Goal: Navigation & Orientation: Find specific page/section

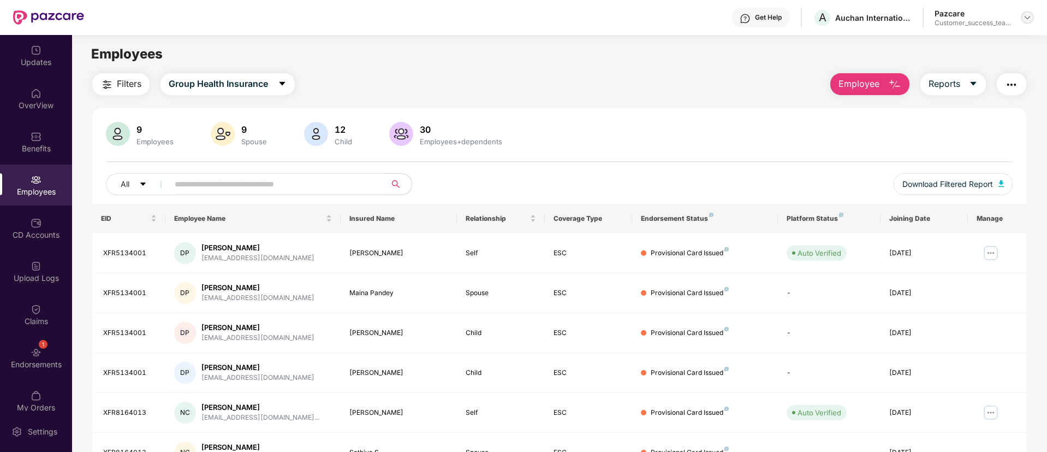
click at [1025, 16] on img at bounding box center [1027, 17] width 9 height 9
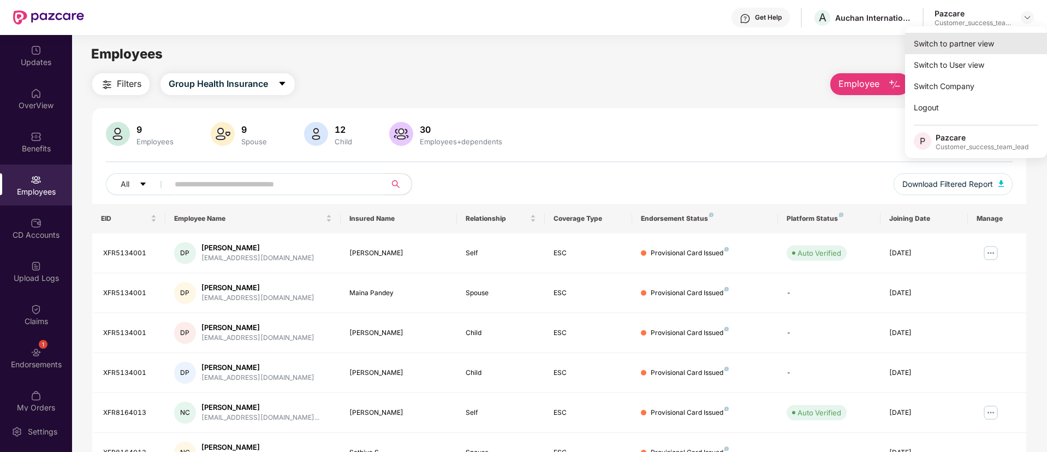
click at [1002, 39] on div "Switch to partner view" at bounding box center [976, 43] width 142 height 21
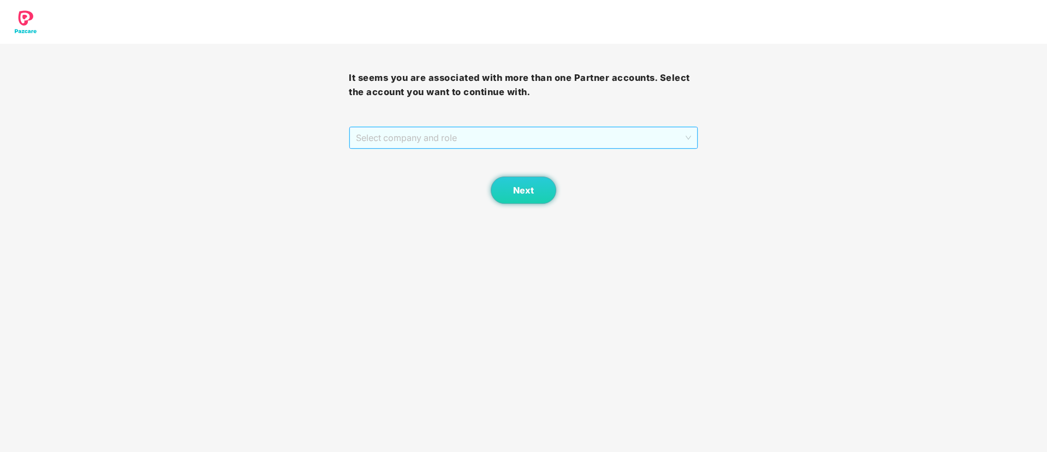
click at [407, 133] on span "Select company and role" at bounding box center [523, 137] width 335 height 21
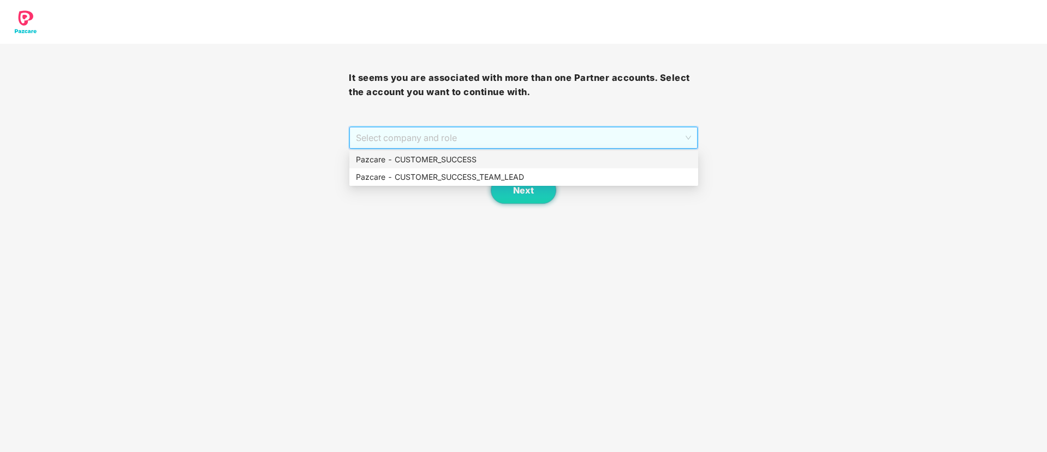
click at [421, 164] on div "Pazcare - CUSTOMER_SUCCESS" at bounding box center [524, 159] width 336 height 12
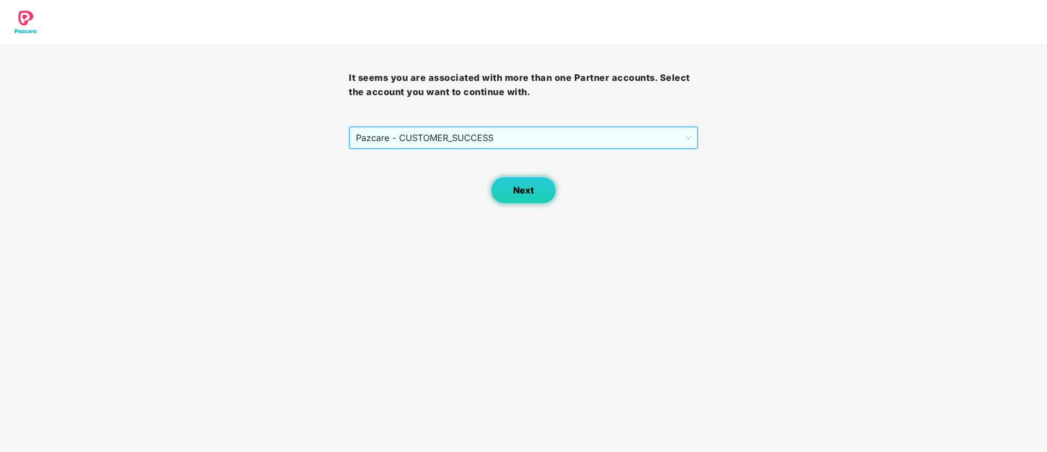
click at [518, 188] on span "Next" at bounding box center [523, 190] width 21 height 10
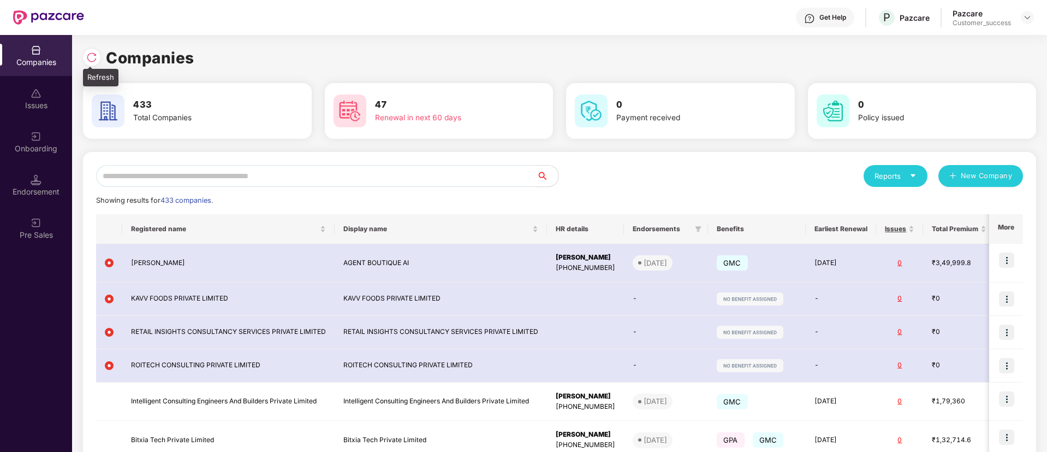
click at [91, 58] on img at bounding box center [91, 57] width 11 height 11
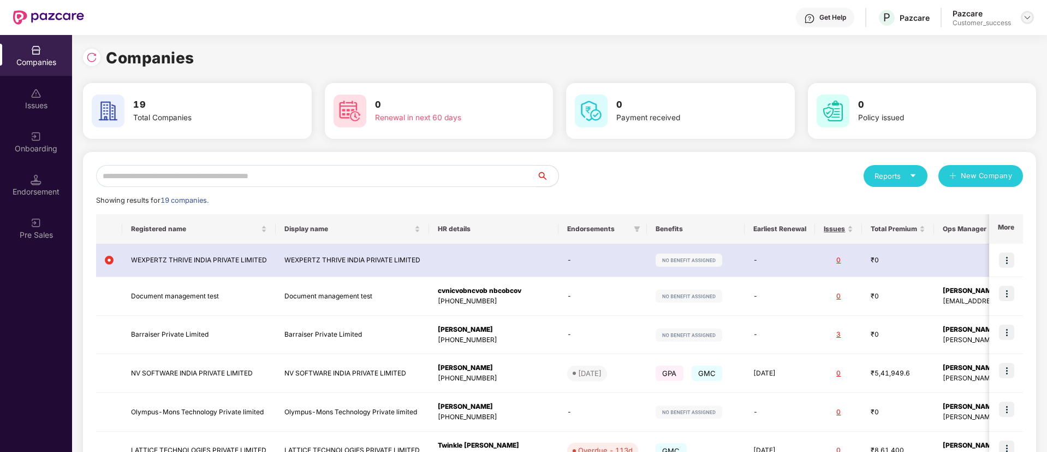
click at [1027, 16] on img at bounding box center [1027, 17] width 9 height 9
click at [1001, 59] on div "Switch Partner" at bounding box center [977, 64] width 142 height 21
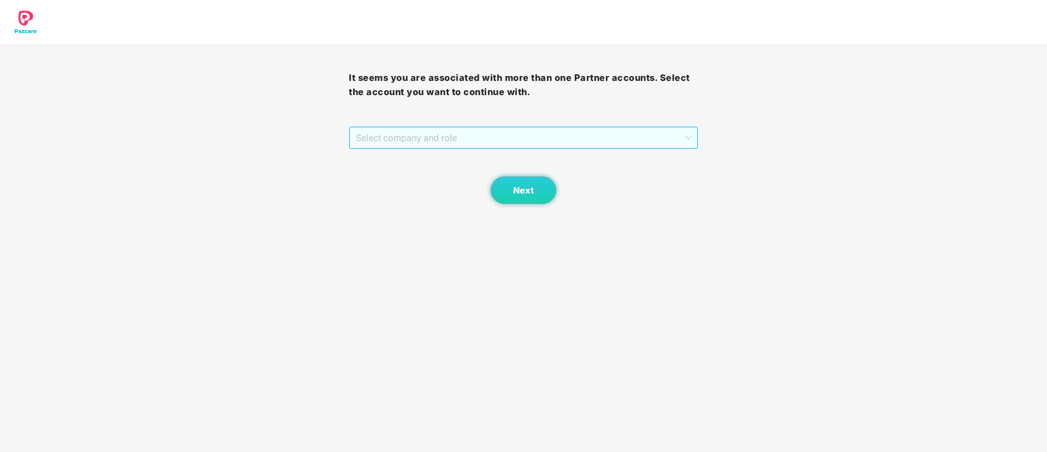
click at [395, 136] on span "Select company and role" at bounding box center [523, 137] width 335 height 21
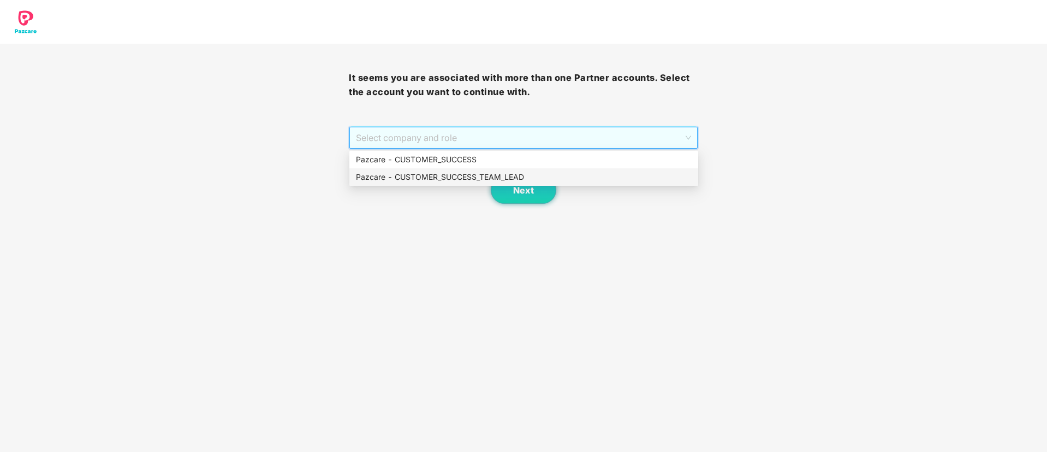
click at [406, 173] on div "Pazcare - CUSTOMER_SUCCESS_TEAM_LEAD" at bounding box center [524, 177] width 336 height 12
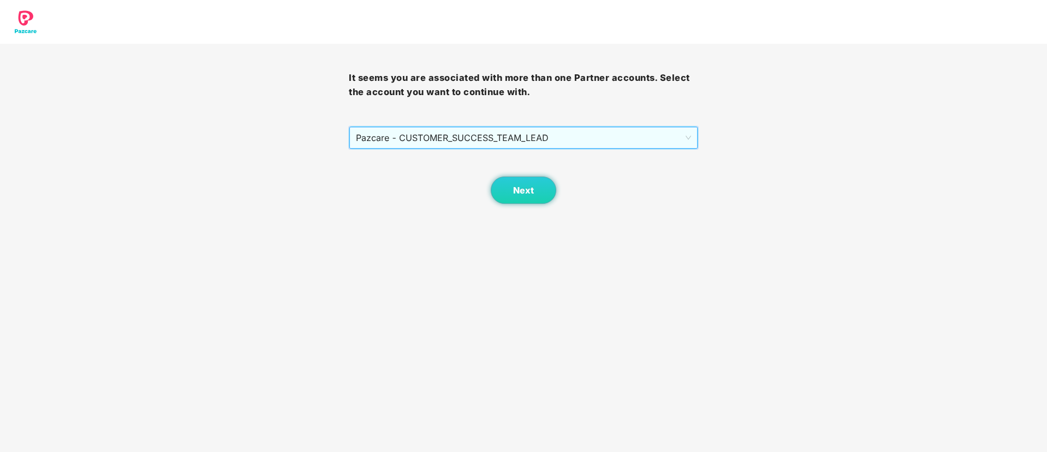
click at [488, 182] on div "Next" at bounding box center [523, 176] width 349 height 55
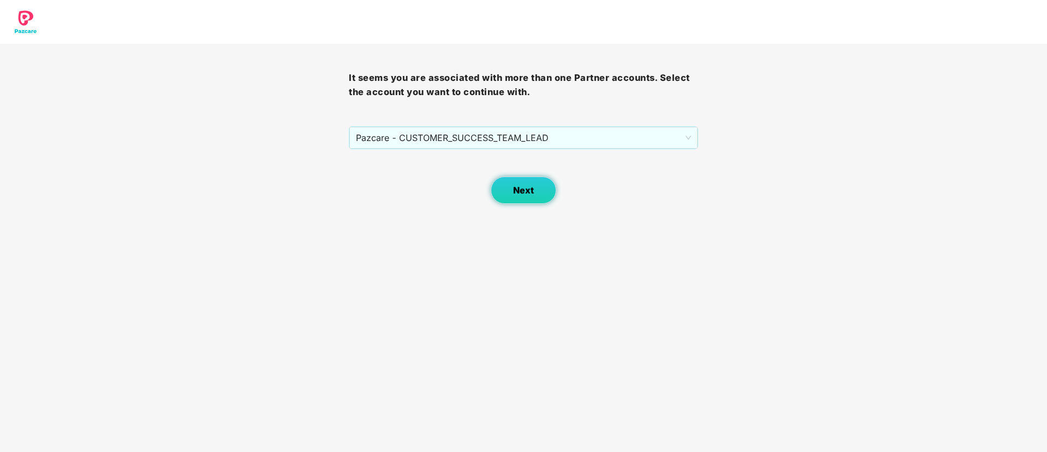
click at [525, 197] on button "Next" at bounding box center [524, 189] width 66 height 27
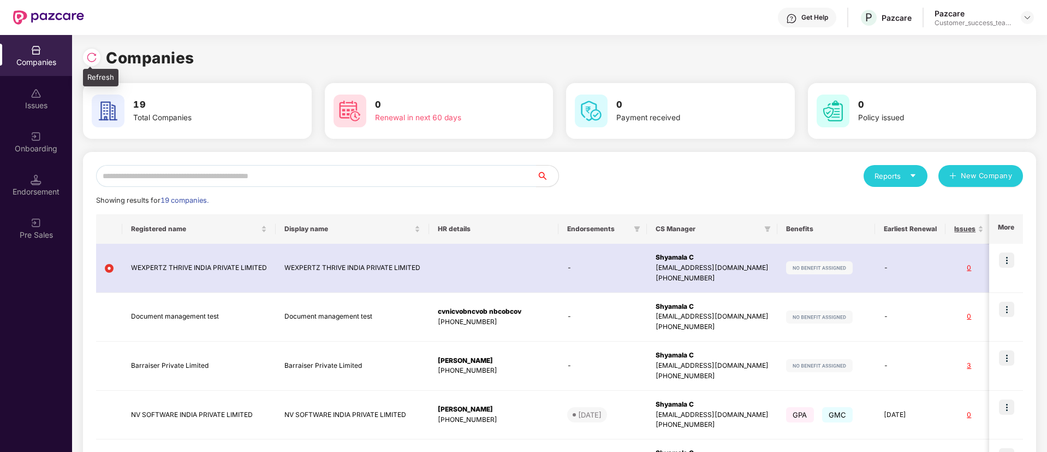
click at [96, 61] on img at bounding box center [91, 57] width 11 height 11
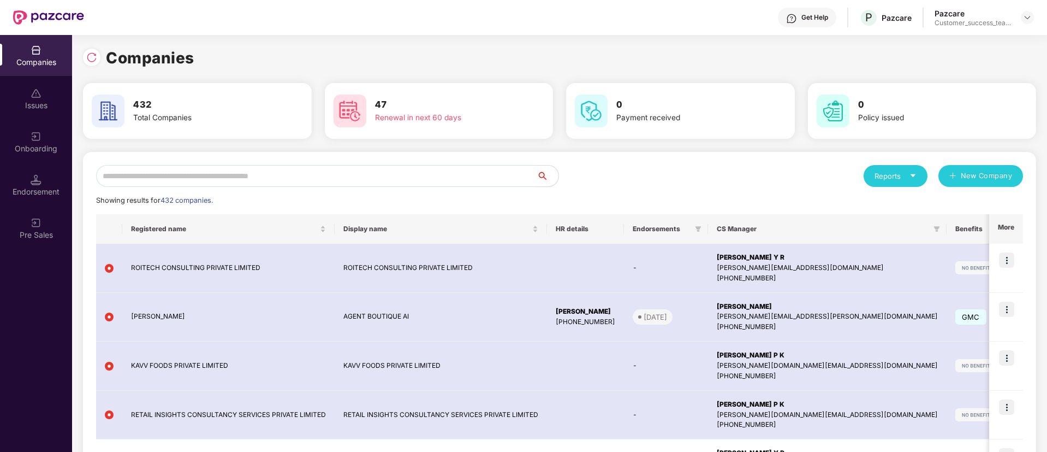
click at [313, 179] on input "text" at bounding box center [316, 176] width 441 height 22
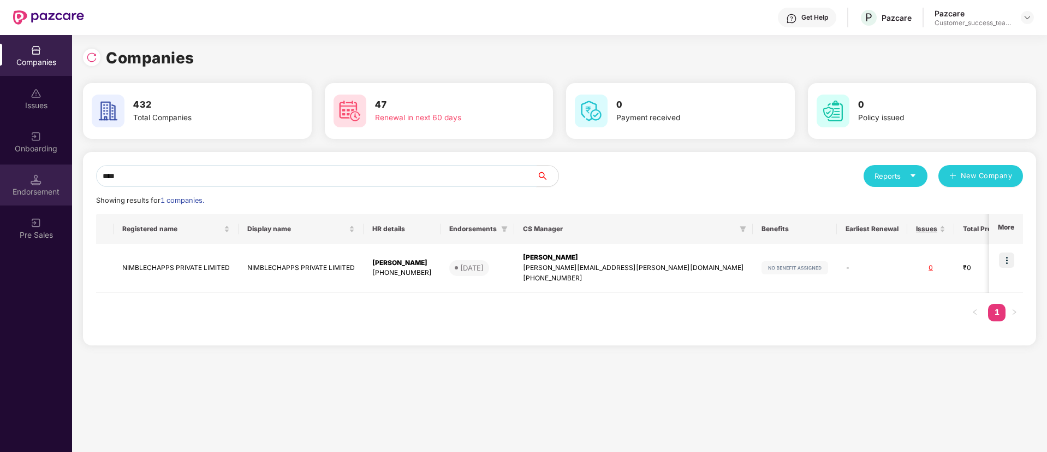
type input "****"
click at [44, 140] on div "Onboarding" at bounding box center [36, 141] width 72 height 41
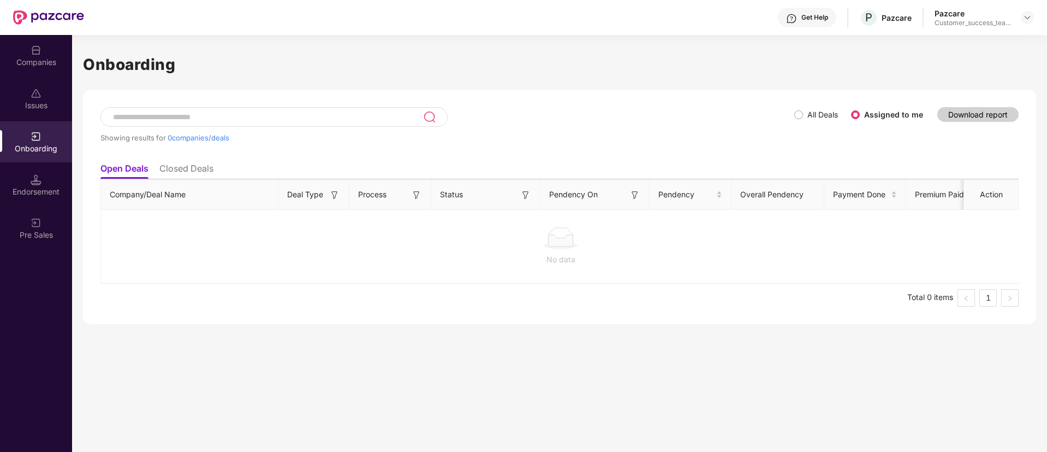
click at [813, 113] on label "All Deals" at bounding box center [822, 114] width 31 height 9
click at [805, 114] on span "All Deals" at bounding box center [822, 115] width 39 height 12
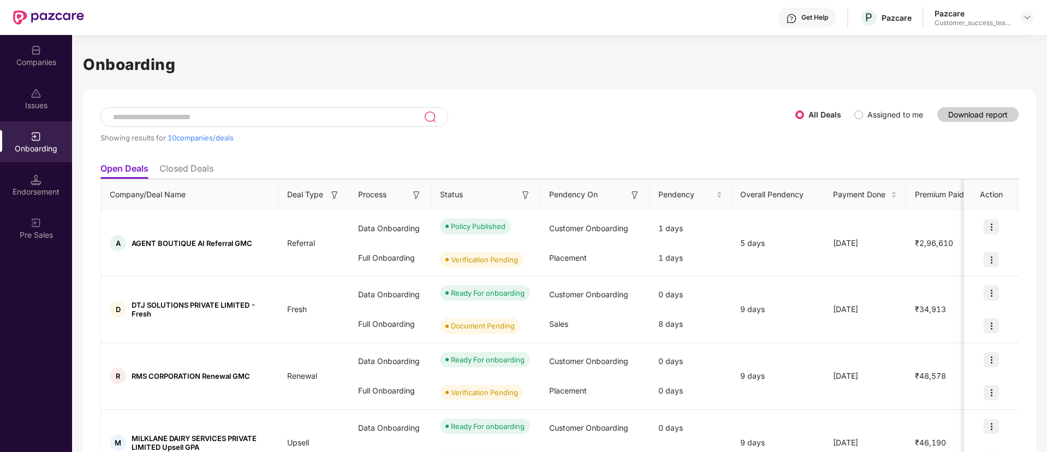
click at [331, 120] on input at bounding box center [268, 116] width 312 height 9
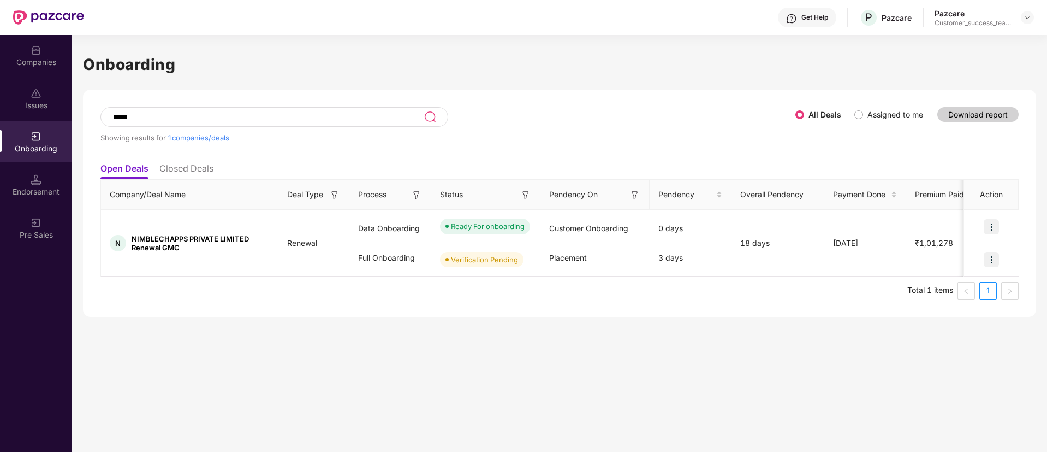
type input "*****"
click at [48, 52] on div "Companies" at bounding box center [36, 55] width 72 height 41
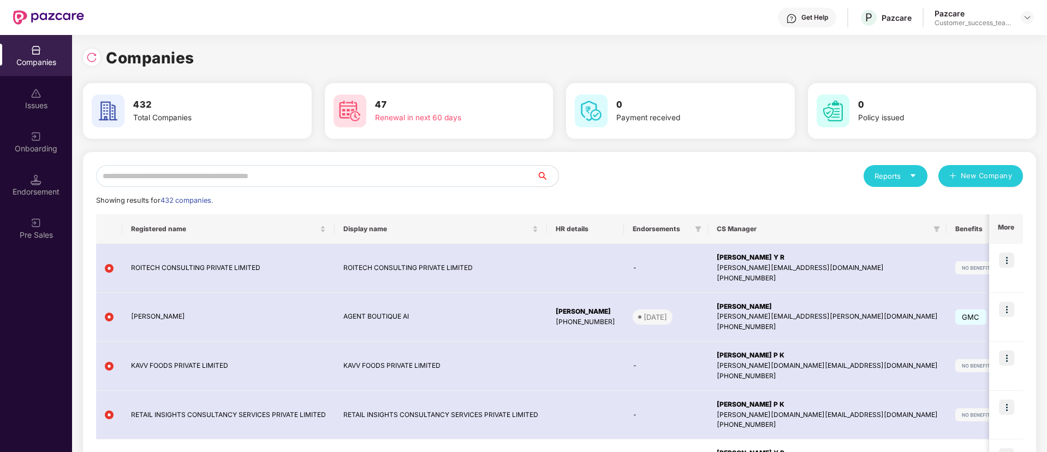
click at [390, 169] on input "text" at bounding box center [316, 176] width 441 height 22
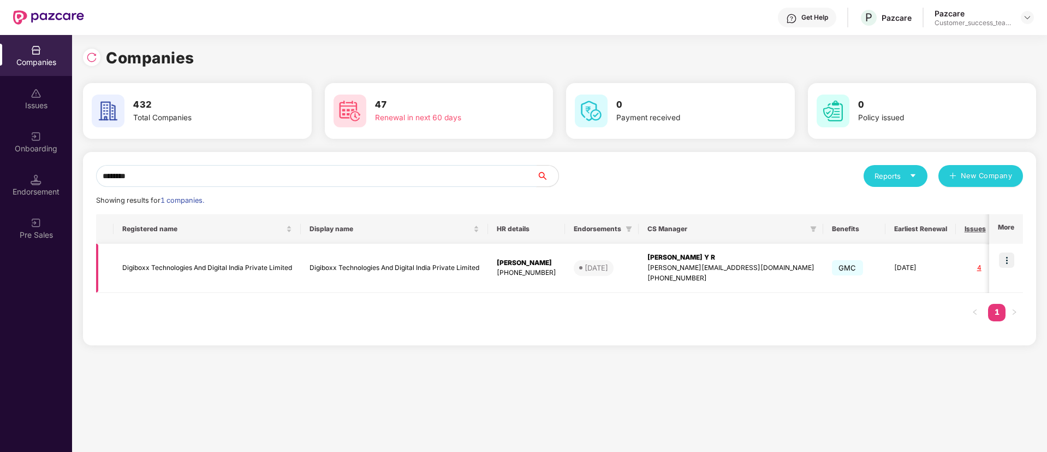
type input "********"
click at [1013, 260] on img at bounding box center [1006, 259] width 15 height 15
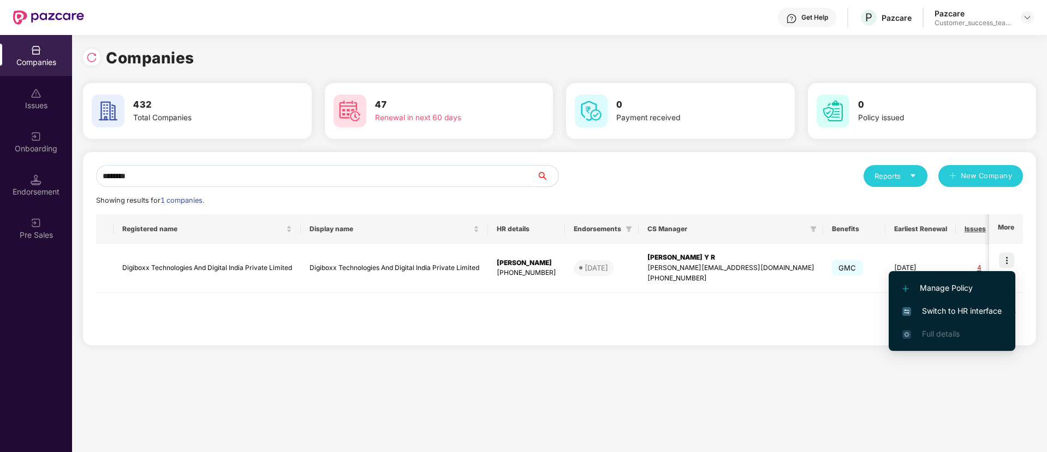
click at [992, 311] on span "Switch to HR interface" at bounding box center [951, 311] width 99 height 12
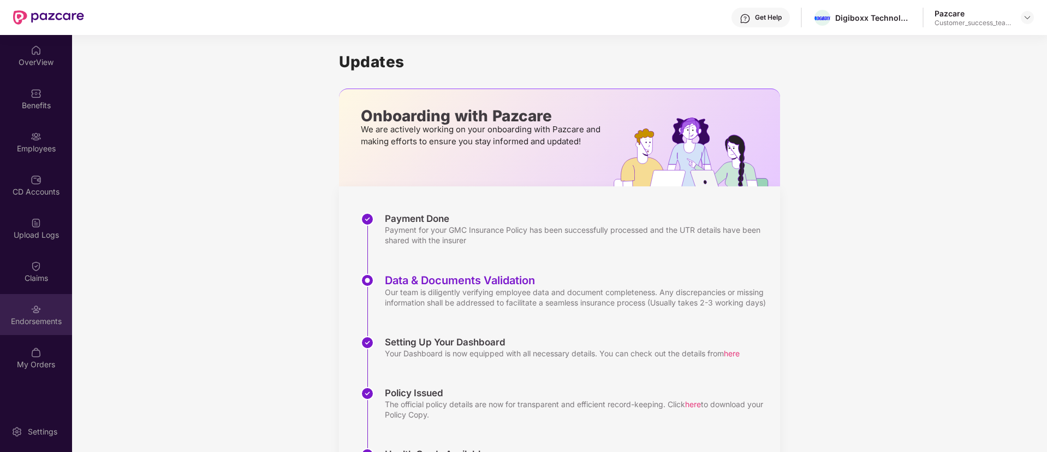
click at [32, 310] on img at bounding box center [36, 309] width 11 height 11
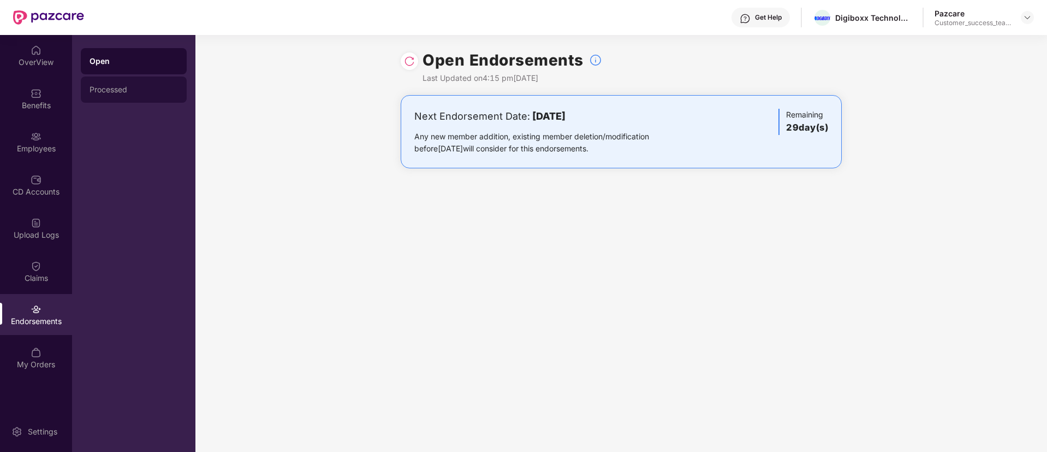
click at [136, 88] on div "Processed" at bounding box center [134, 89] width 88 height 9
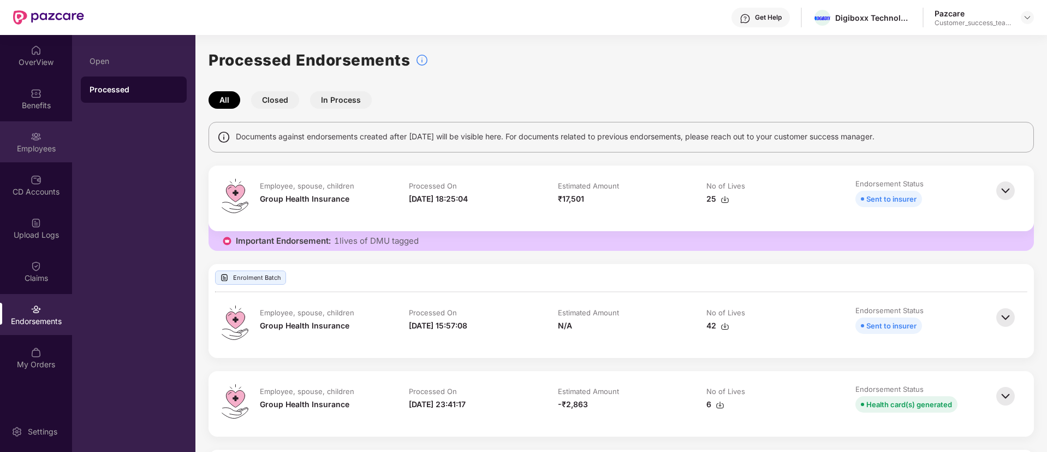
click at [42, 145] on div "Employees" at bounding box center [36, 148] width 72 height 11
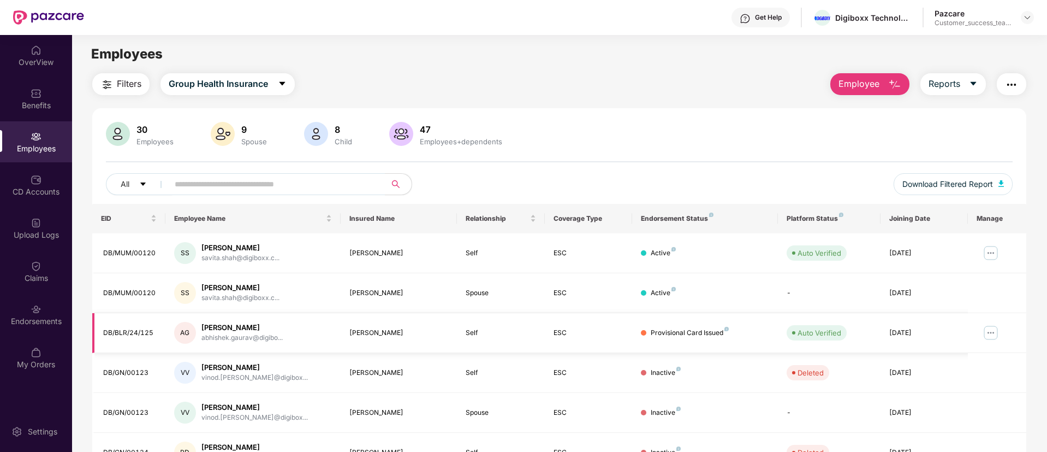
scroll to position [82, 0]
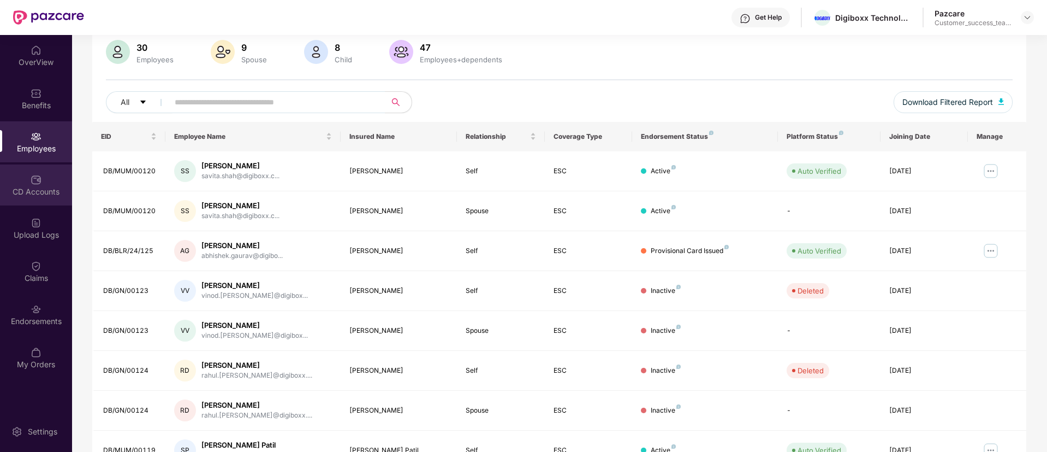
click at [10, 195] on div "CD Accounts" at bounding box center [36, 191] width 72 height 11
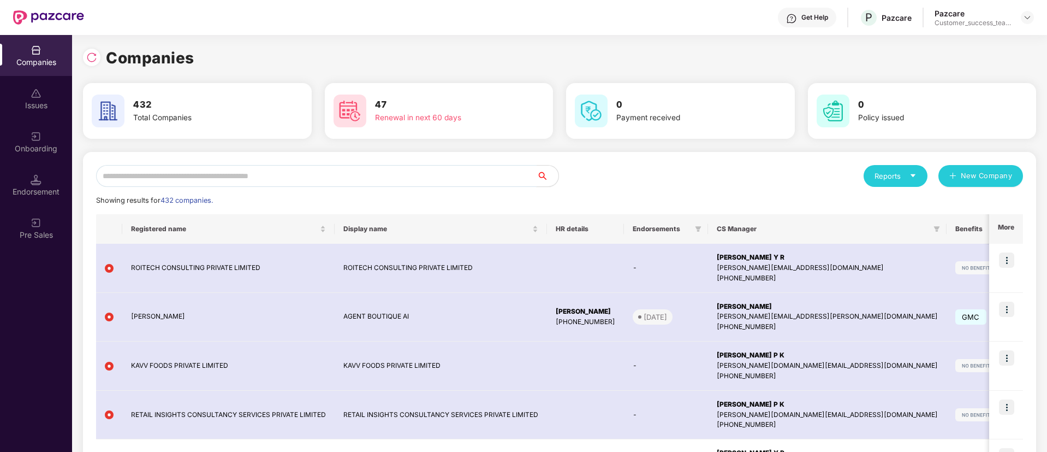
click at [320, 174] on input "text" at bounding box center [316, 176] width 441 height 22
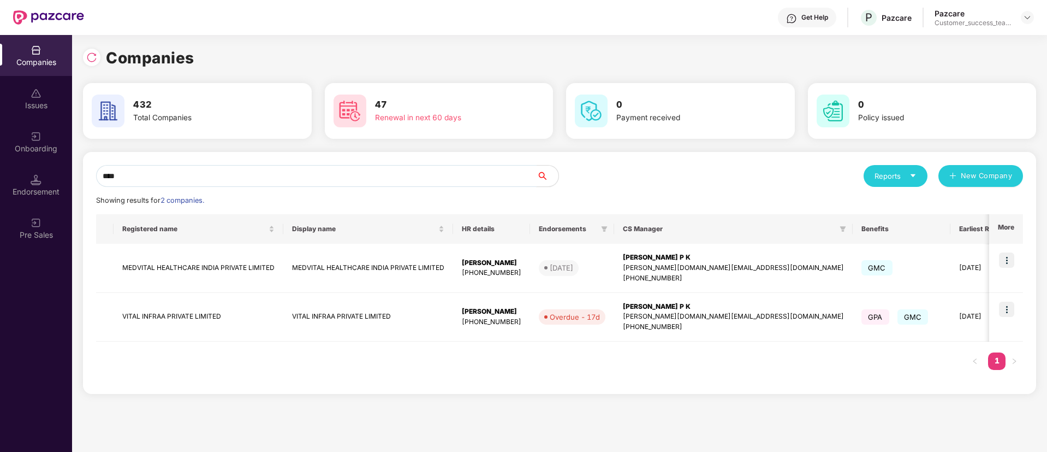
click at [275, 180] on input "****" at bounding box center [316, 176] width 441 height 22
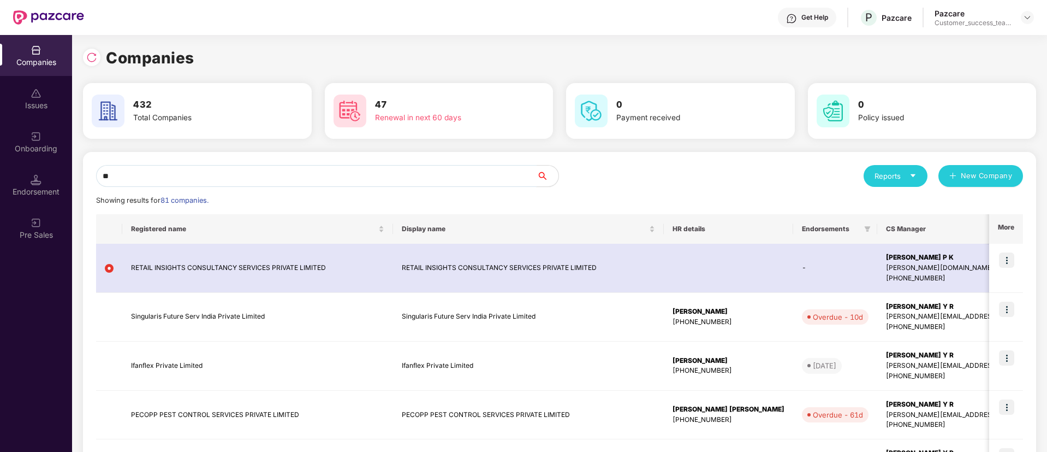
type input "*"
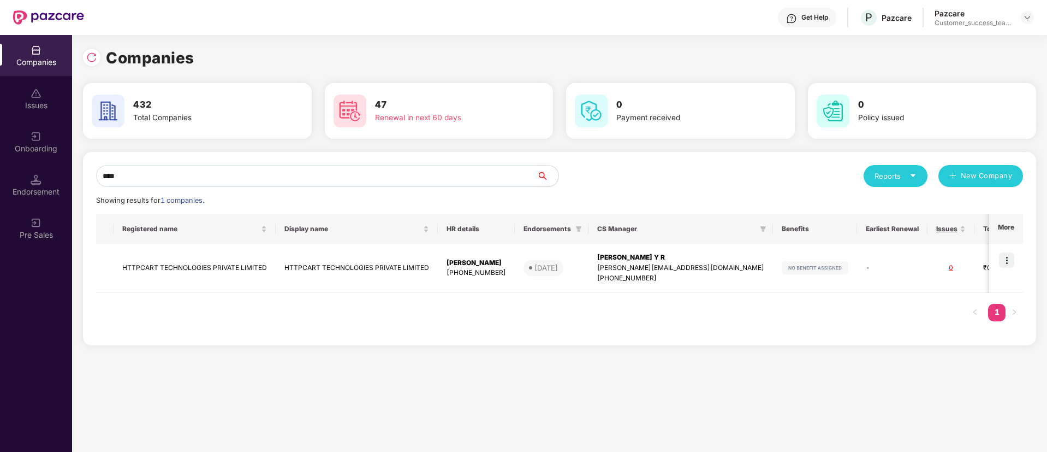
click at [157, 171] on input "****" at bounding box center [316, 176] width 441 height 22
type input "*"
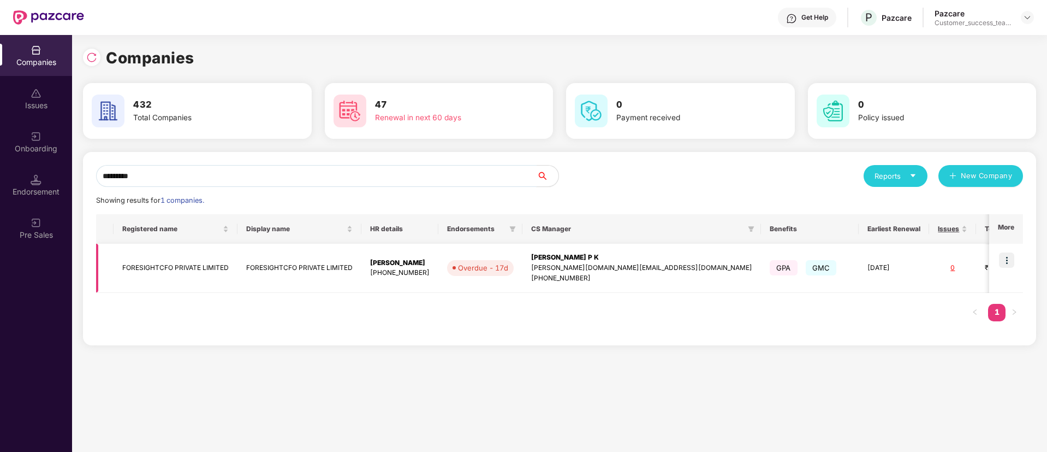
type input "*********"
click at [1012, 258] on img at bounding box center [1006, 259] width 15 height 15
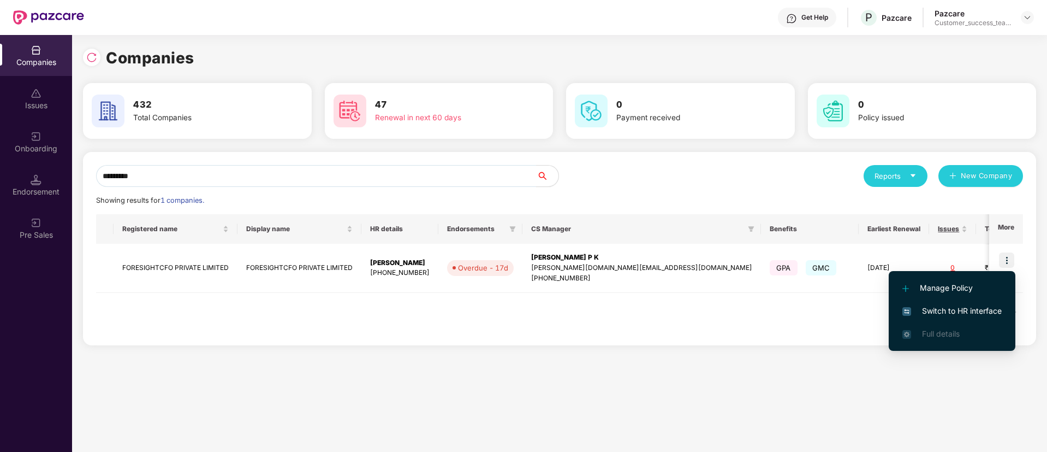
click at [996, 307] on span "Switch to HR interface" at bounding box center [951, 311] width 99 height 12
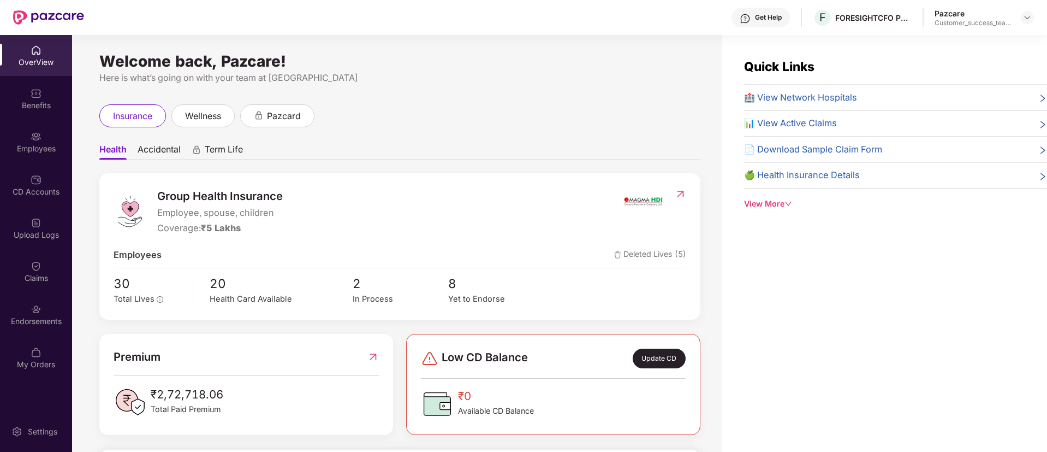
click at [41, 322] on div "Endorsements" at bounding box center [36, 321] width 72 height 11
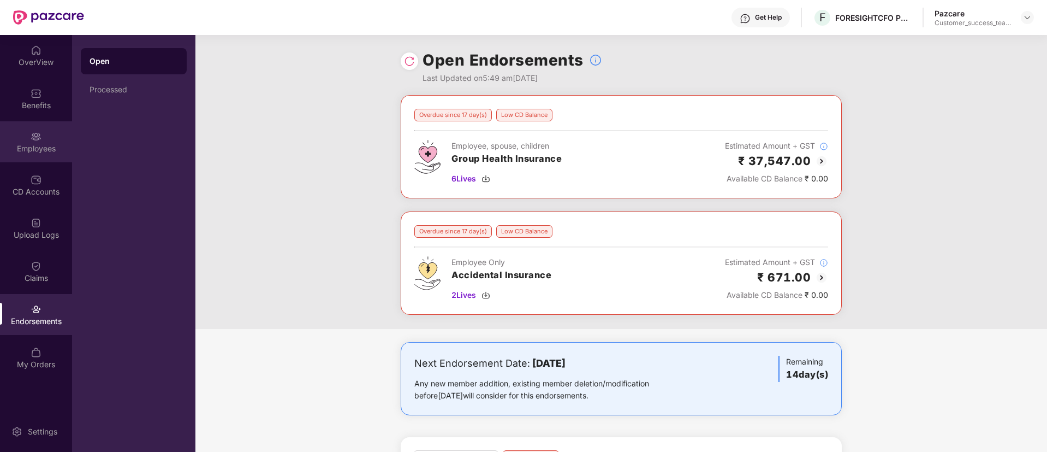
click at [50, 145] on div "Employees" at bounding box center [36, 148] width 72 height 11
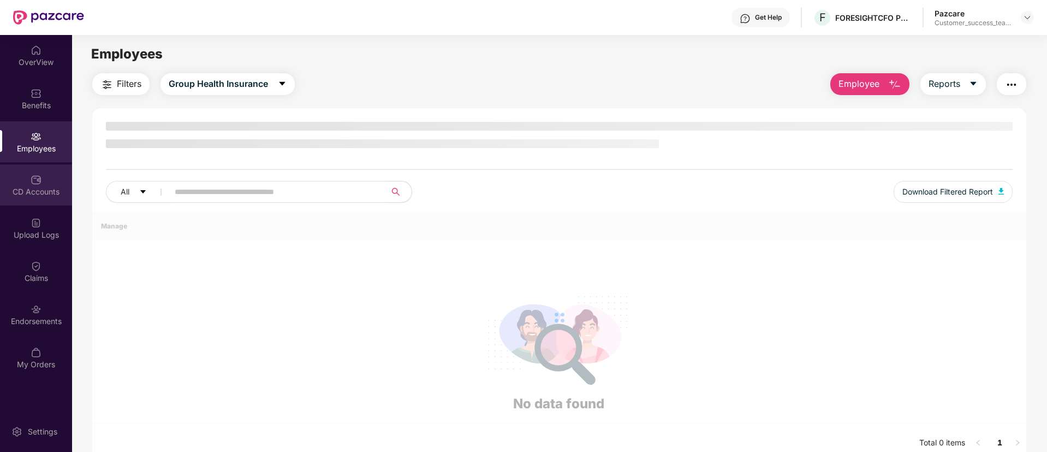
click at [49, 183] on div "CD Accounts" at bounding box center [36, 184] width 72 height 41
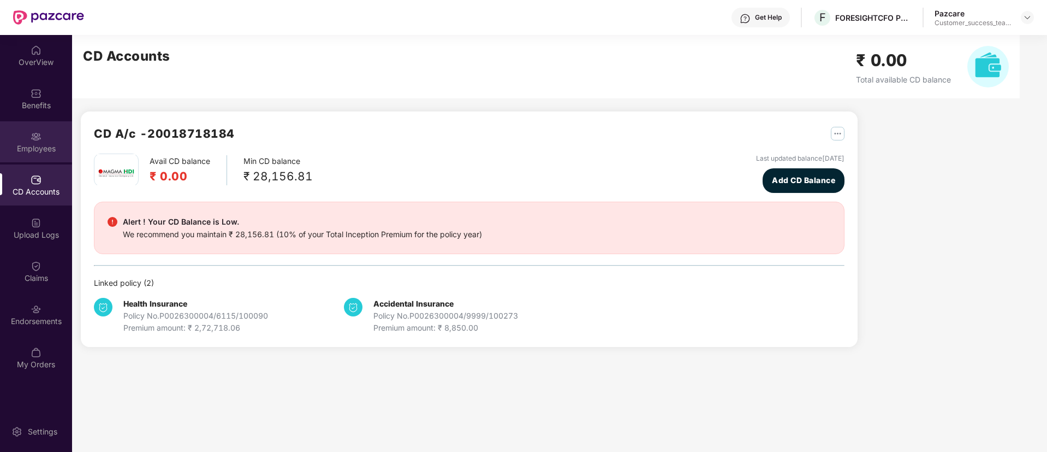
click at [40, 146] on div "Employees" at bounding box center [36, 148] width 72 height 11
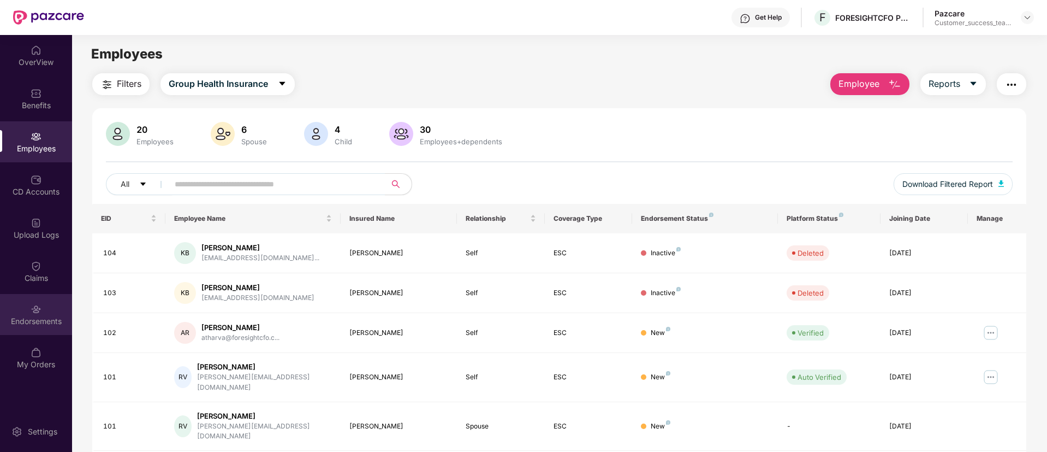
click at [52, 321] on div "Endorsements" at bounding box center [36, 321] width 72 height 11
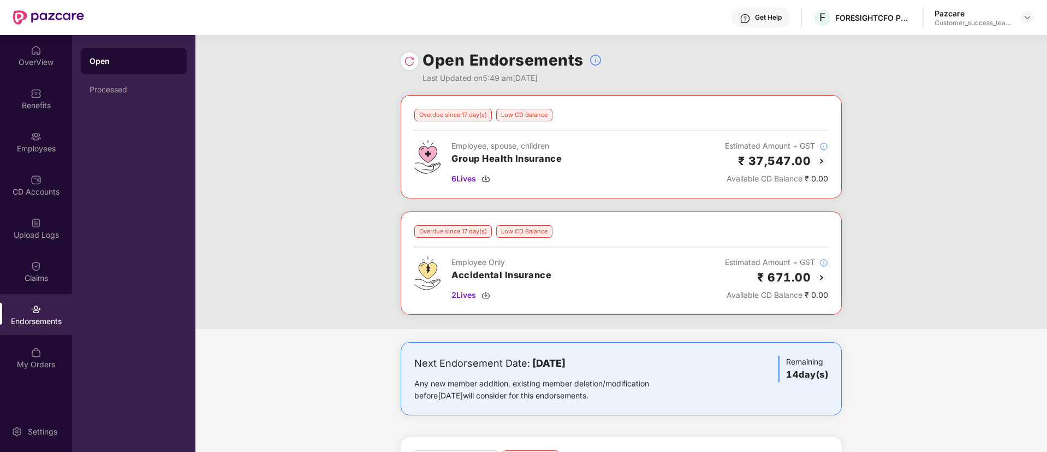
click at [407, 63] on img at bounding box center [409, 61] width 11 height 11
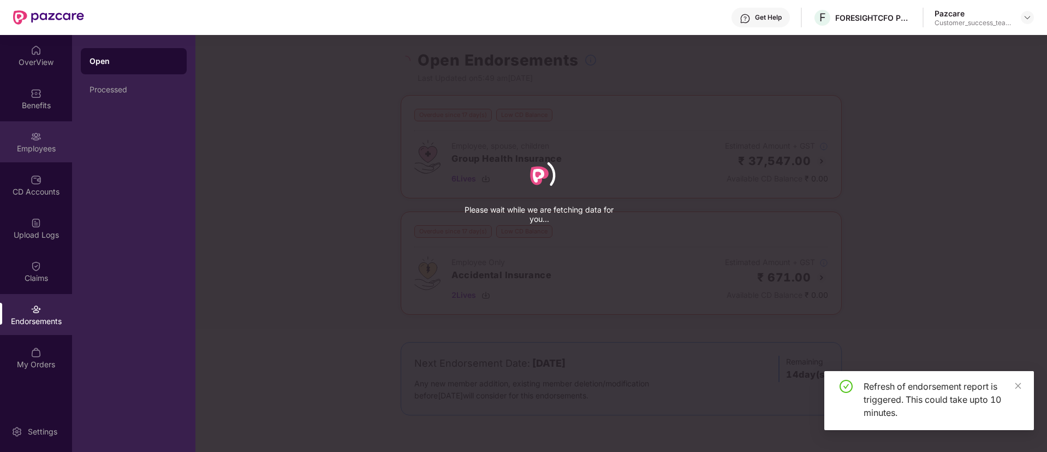
click at [49, 145] on div "Employees" at bounding box center [36, 148] width 72 height 11
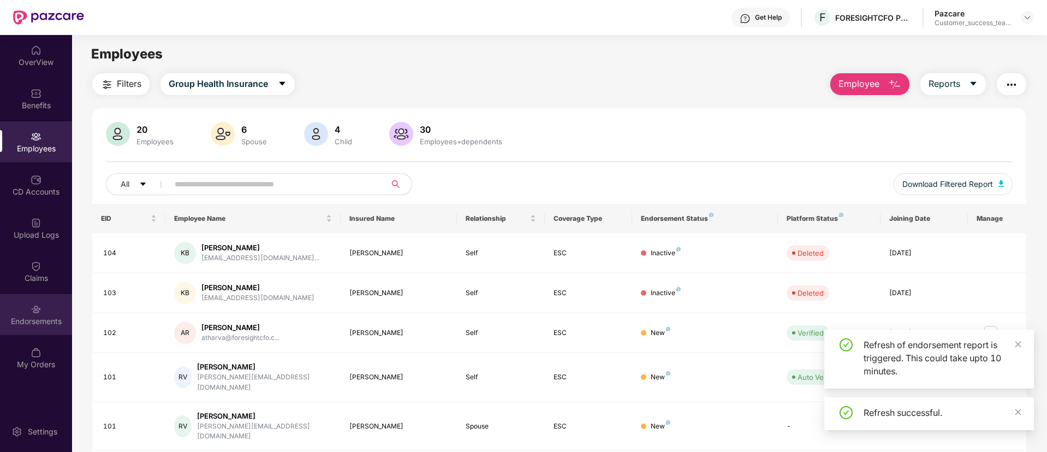
click at [35, 316] on div "Endorsements" at bounding box center [36, 321] width 72 height 11
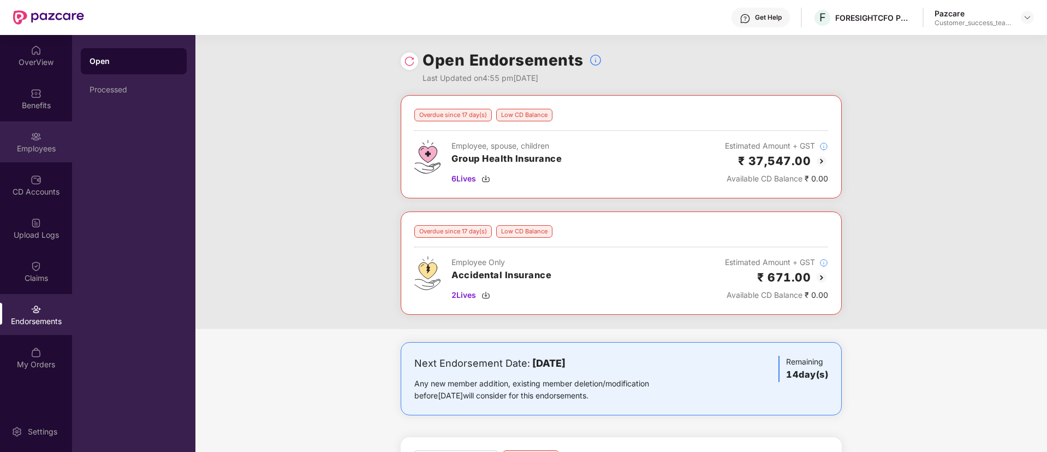
click at [41, 150] on div "Employees" at bounding box center [36, 148] width 72 height 11
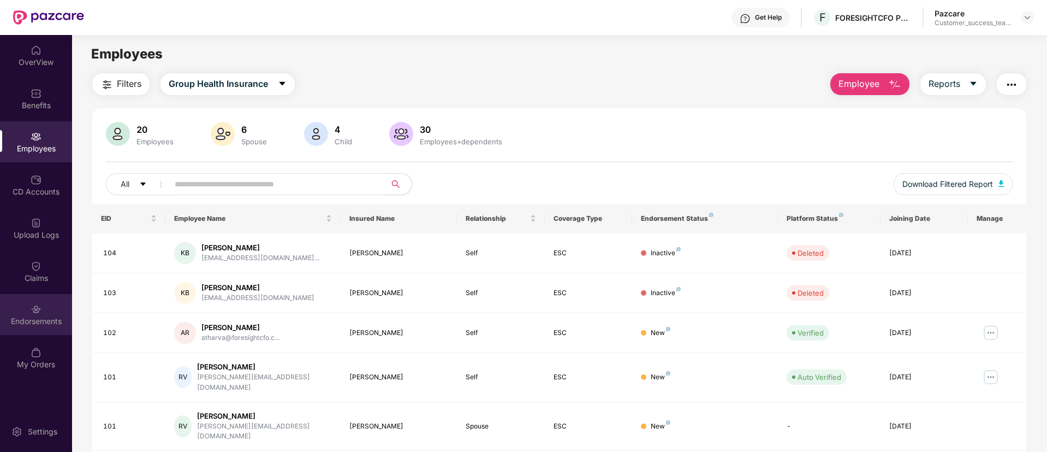
click at [56, 317] on div "Endorsements" at bounding box center [36, 321] width 72 height 11
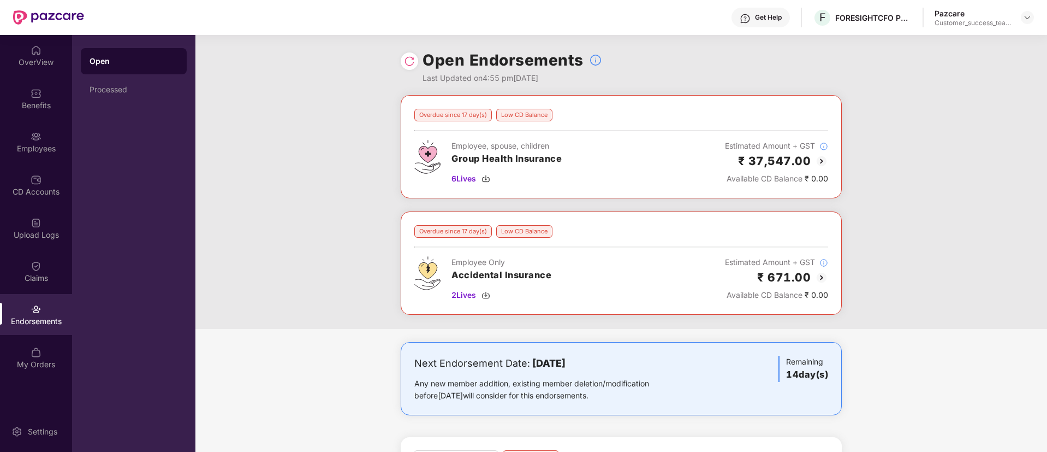
click at [822, 164] on img at bounding box center [821, 161] width 13 height 13
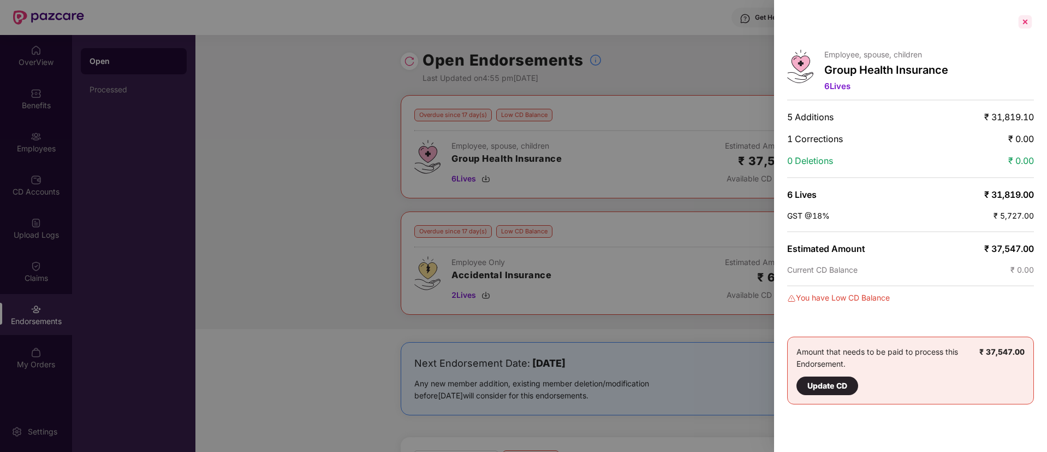
click at [1026, 23] on div at bounding box center [1025, 21] width 17 height 17
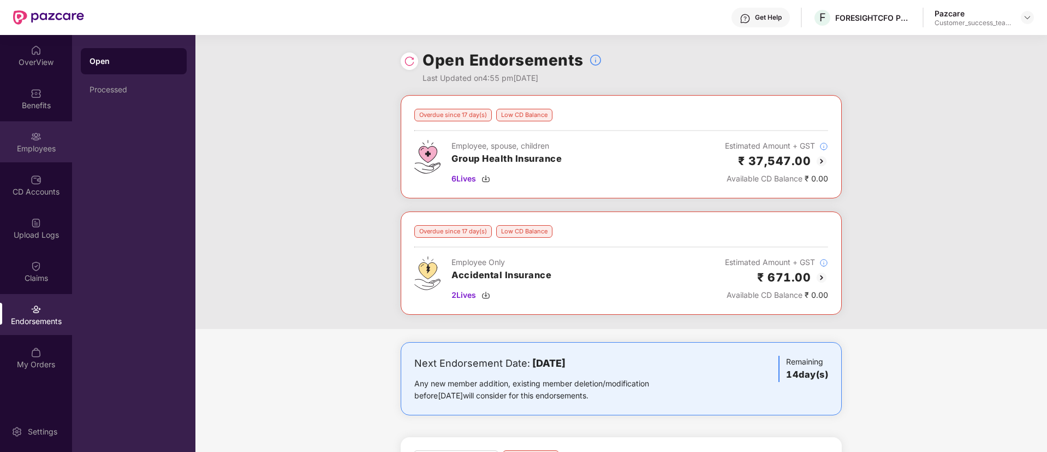
click at [37, 146] on div "Employees" at bounding box center [36, 148] width 72 height 11
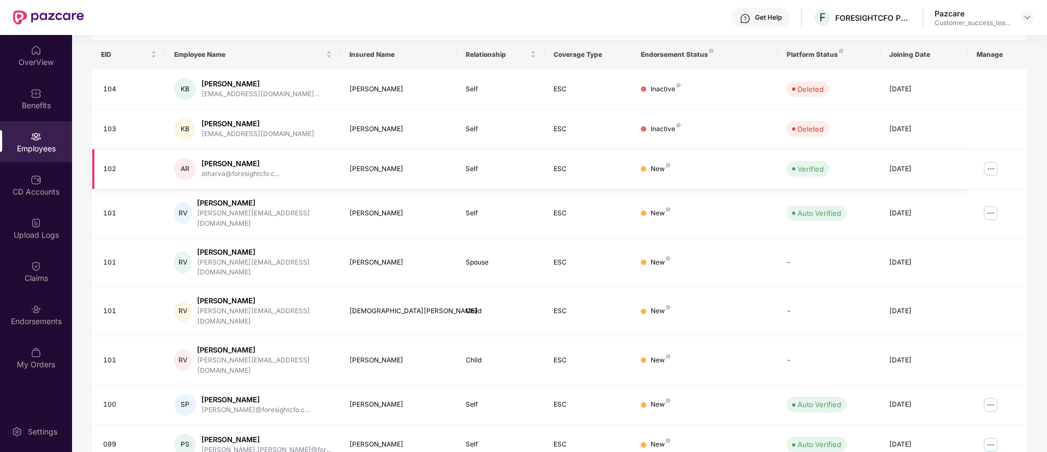
scroll to position [219, 0]
